Goal: Transaction & Acquisition: Purchase product/service

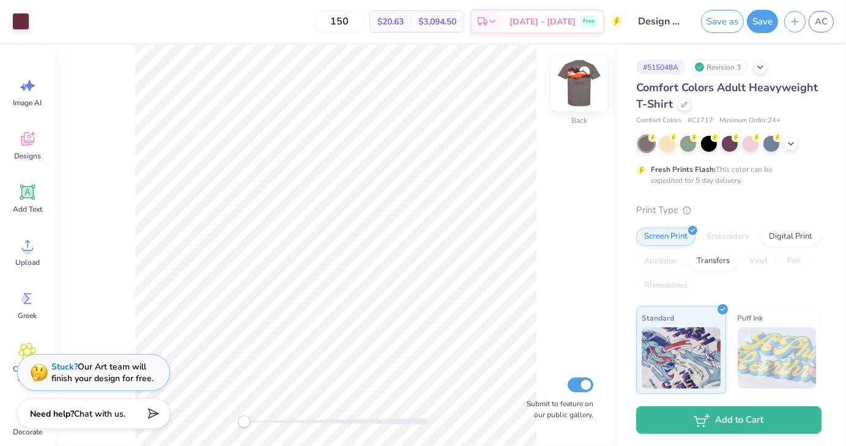
click at [578, 94] on img at bounding box center [579, 83] width 49 height 49
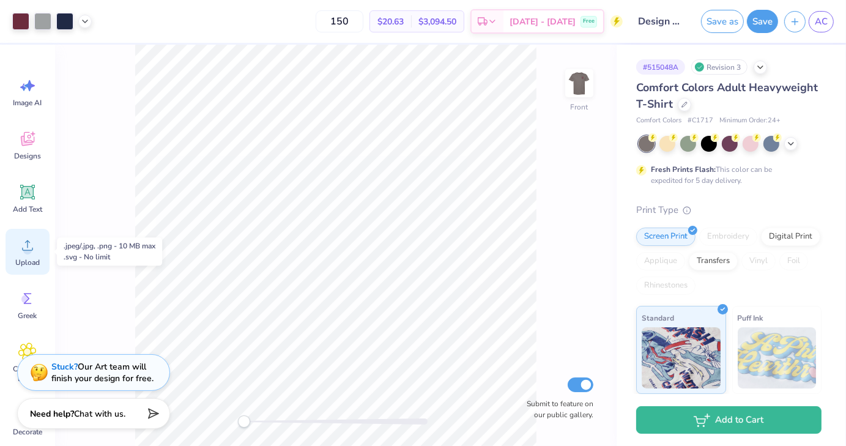
click at [34, 242] on icon at bounding box center [27, 245] width 18 height 18
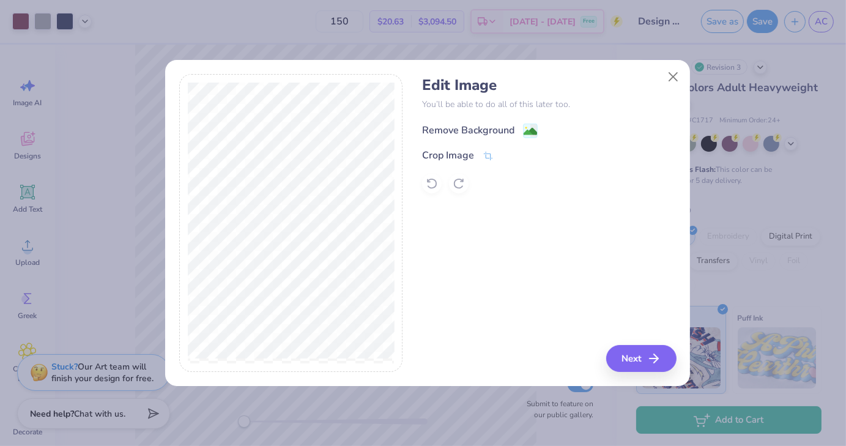
click at [528, 128] on image at bounding box center [530, 131] width 13 height 13
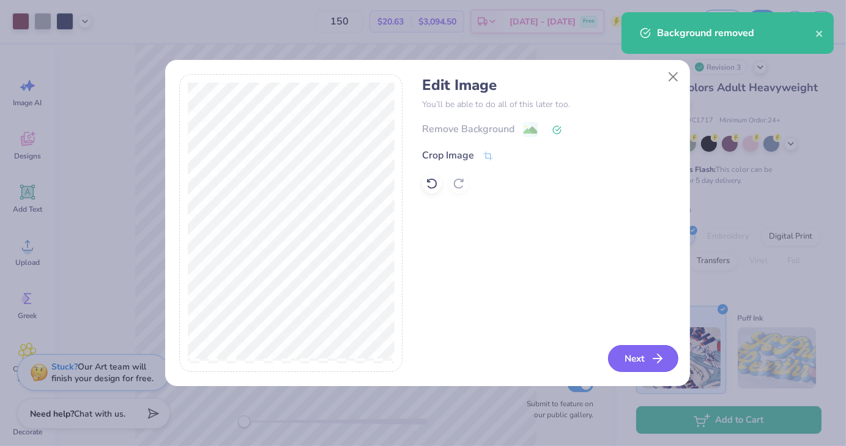
click at [630, 357] on button "Next" at bounding box center [643, 358] width 70 height 27
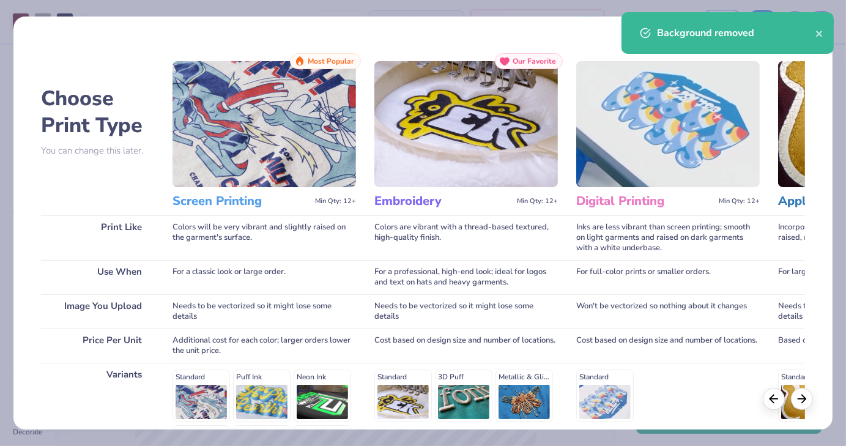
scroll to position [163, 0]
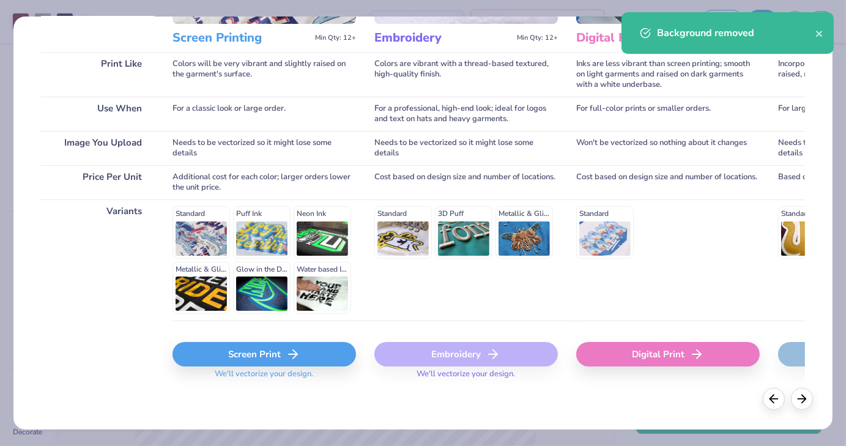
click at [268, 345] on div "Screen Print" at bounding box center [265, 354] width 184 height 24
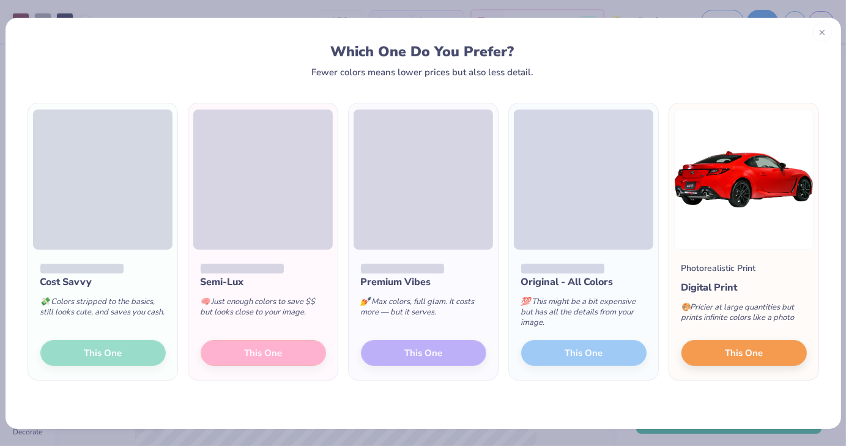
click at [830, 37] on div at bounding box center [822, 33] width 20 height 20
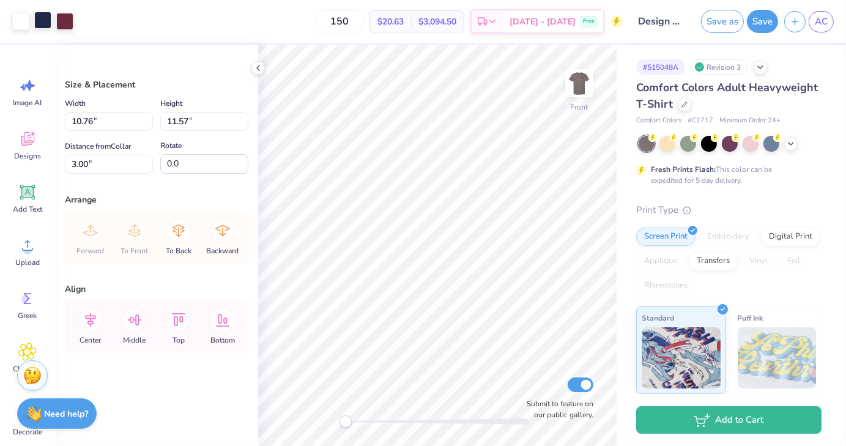
click at [41, 25] on div at bounding box center [42, 20] width 17 height 17
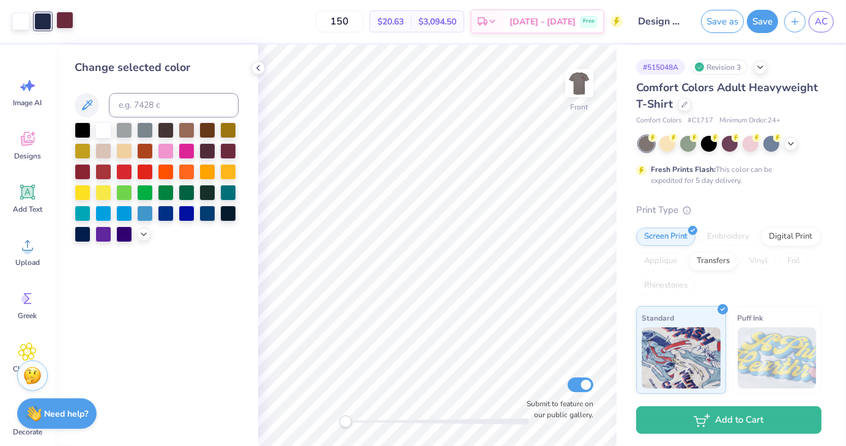
click at [66, 23] on div at bounding box center [64, 20] width 17 height 17
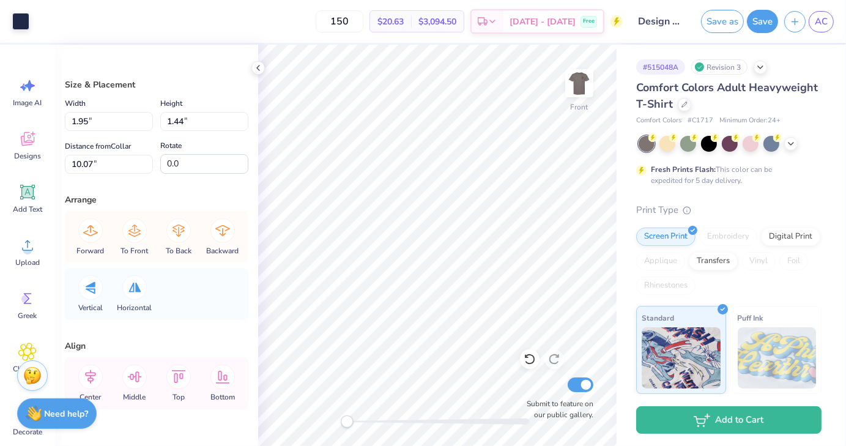
type input "1.95"
type input "1.44"
type input "10.07"
click at [23, 24] on div at bounding box center [20, 20] width 17 height 17
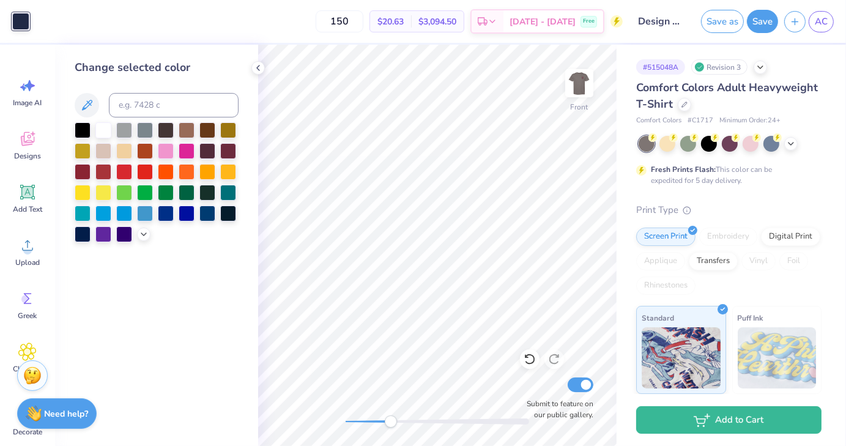
click at [394, 414] on div "Front Submit to feature on our public gallery." at bounding box center [437, 245] width 359 height 401
